Goal: Go to known website: Access a specific website the user already knows

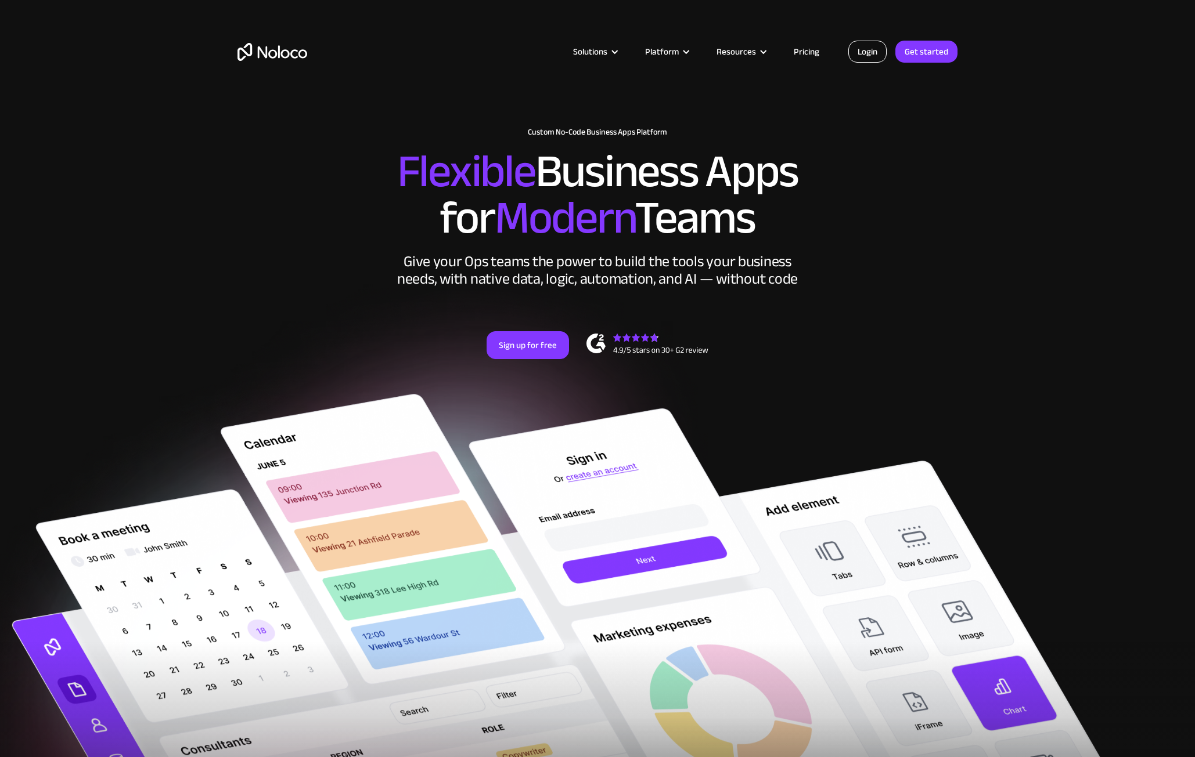
click at [871, 57] on link "Login" at bounding box center [867, 52] width 38 height 22
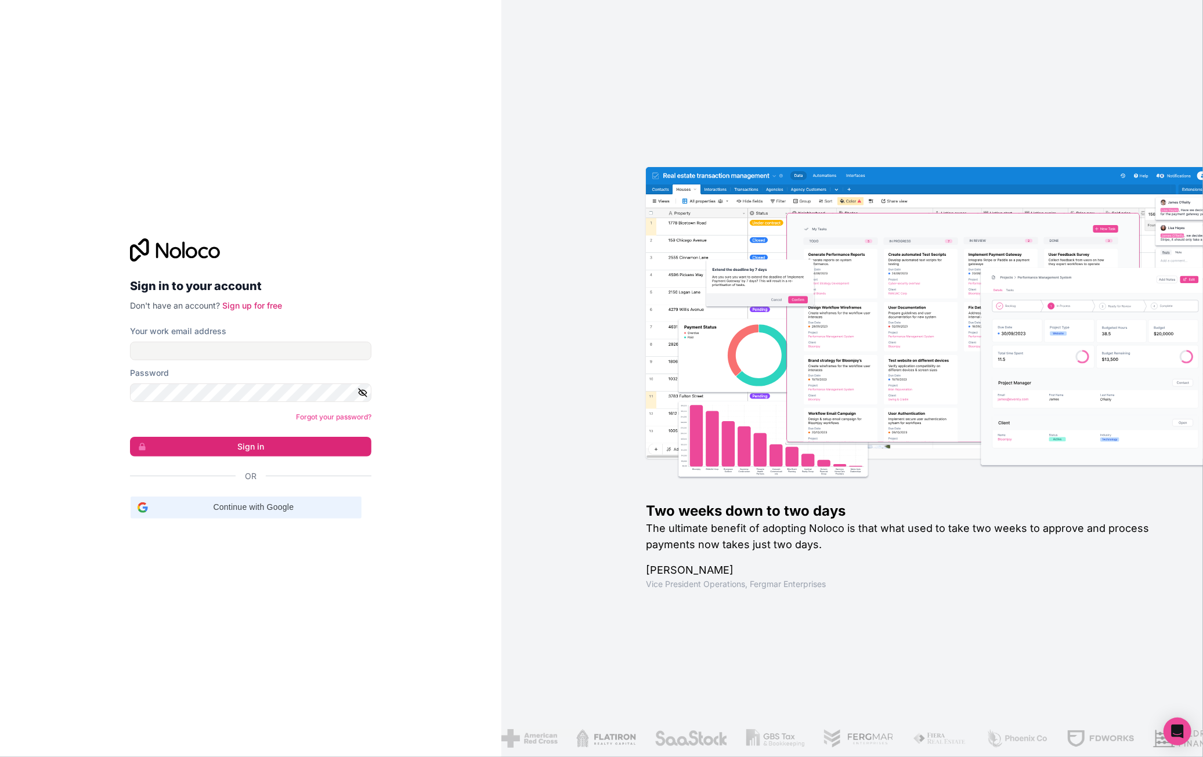
click at [277, 497] on div "Continue with Google Continue with Google. Opens in new tab" at bounding box center [246, 508] width 217 height 22
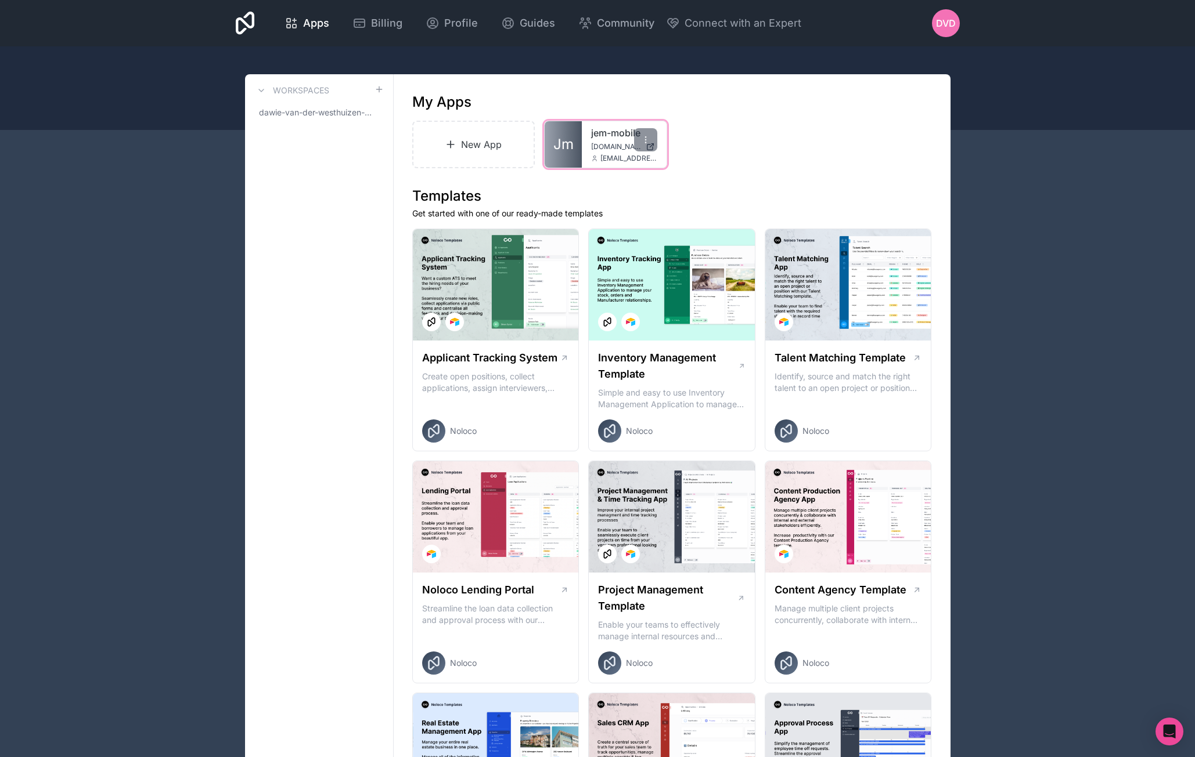
click at [585, 122] on div "jem-mobile jem-mobile.noloco.co dawie@jemhr.com" at bounding box center [624, 144] width 85 height 46
click at [589, 126] on div "jem-mobile jem-mobile.noloco.co dawie@jemhr.com" at bounding box center [624, 144] width 85 height 46
click at [599, 141] on div "jem-mobile jem-mobile.noloco.co dawie@jemhr.com" at bounding box center [624, 144] width 85 height 46
click at [600, 134] on link "jem-mobile" at bounding box center [624, 133] width 66 height 14
